Goal: Find specific page/section: Find specific page/section

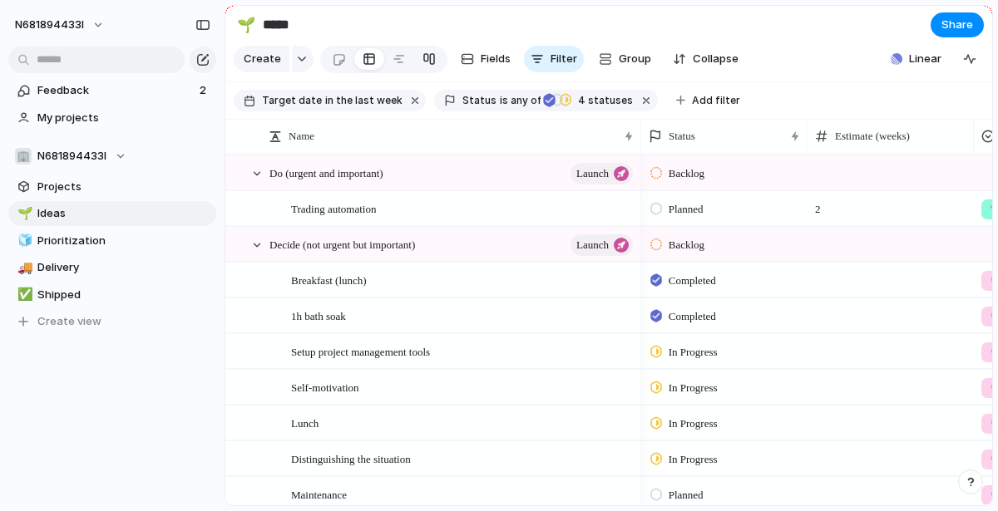
click at [427, 65] on div at bounding box center [428, 59] width 13 height 27
